Goal: Information Seeking & Learning: Check status

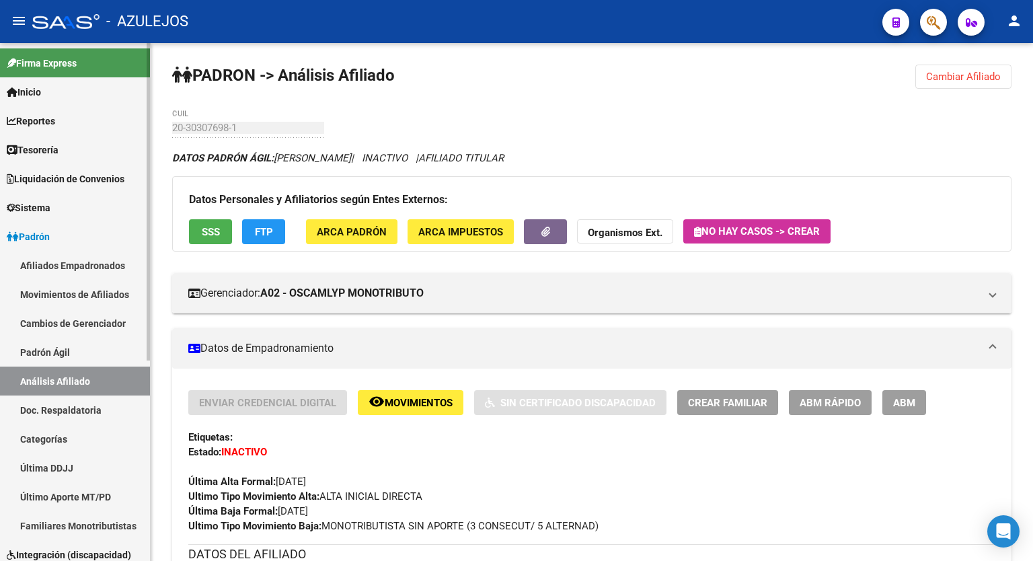
click at [48, 124] on span "Reportes" at bounding box center [31, 121] width 48 height 15
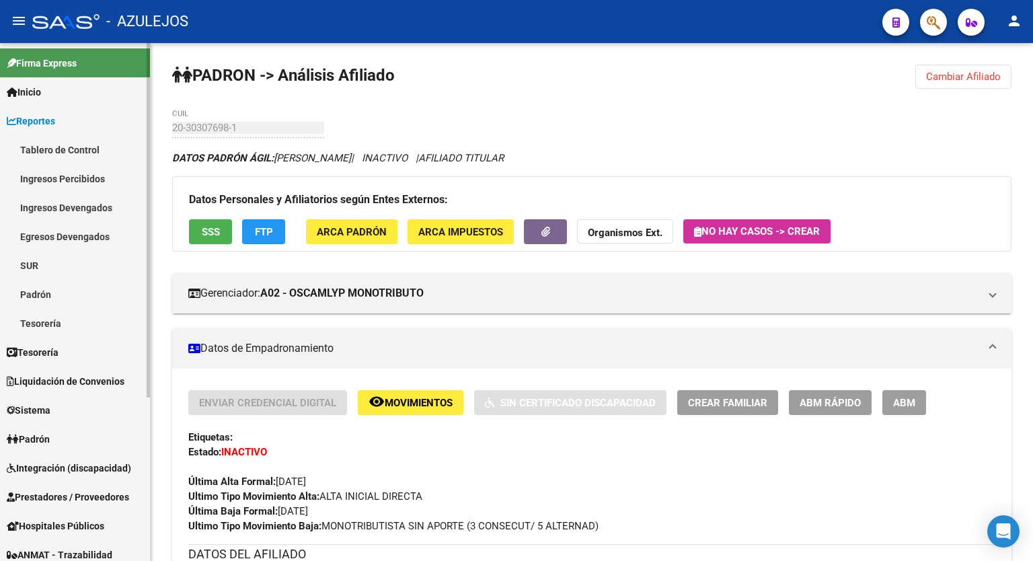
click at [51, 148] on link "Tablero de Control" at bounding box center [75, 149] width 150 height 29
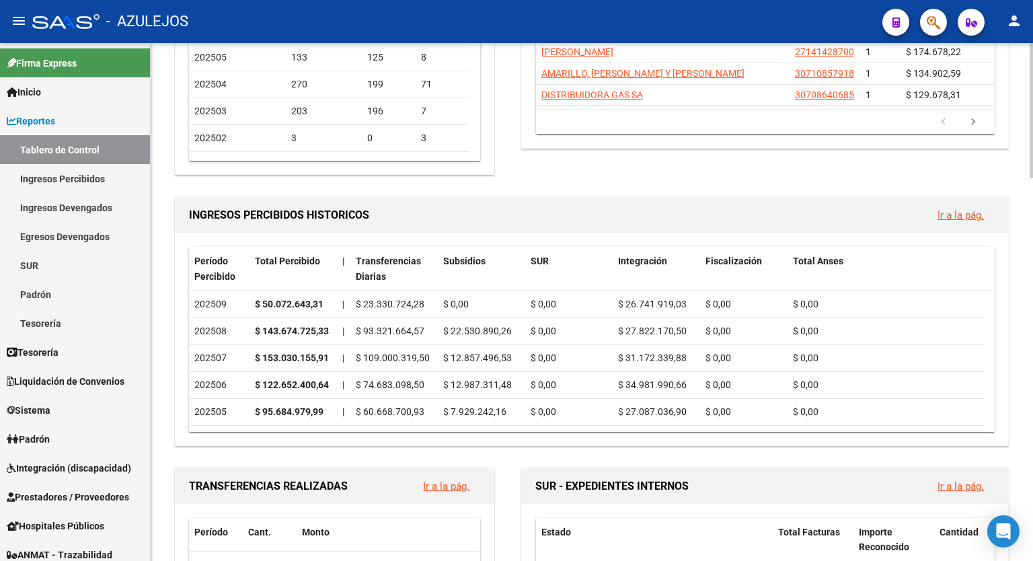
scroll to position [286, 0]
click at [1032, 194] on div at bounding box center [1030, 185] width 3 height 135
click at [953, 220] on button "Ir a la pág." at bounding box center [960, 213] width 68 height 25
click at [955, 212] on link "Ir a la pág." at bounding box center [960, 214] width 46 height 12
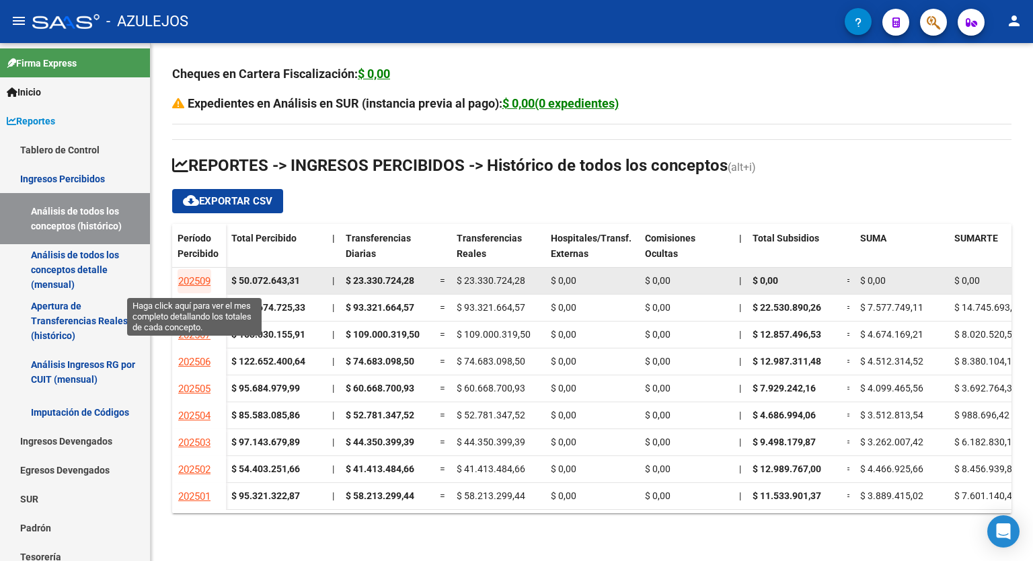
click at [183, 282] on span "202509" at bounding box center [194, 281] width 32 height 12
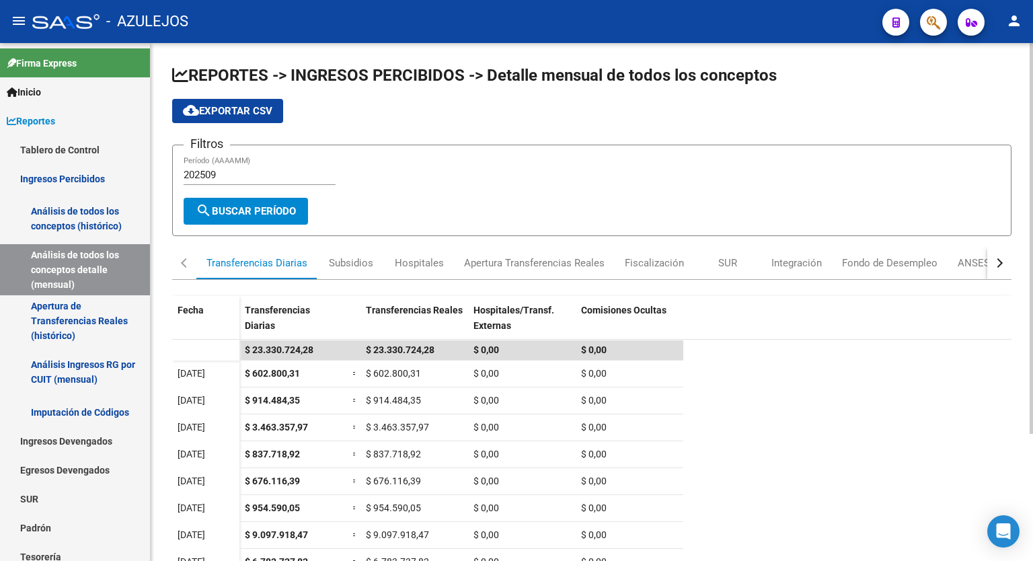
click at [1032, 194] on div at bounding box center [1030, 238] width 3 height 391
